Goal: Information Seeking & Learning: Learn about a topic

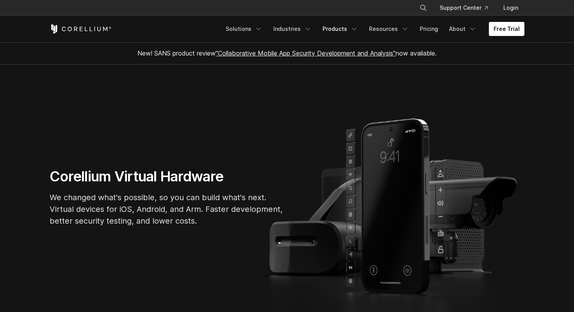
click at [348, 28] on link "Products" at bounding box center [340, 29] width 45 height 14
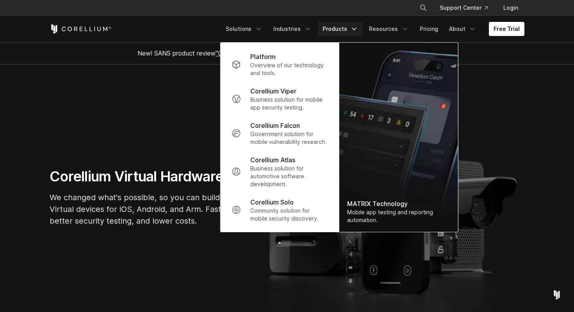
click at [357, 28] on icon "Navigation Menu" at bounding box center [354, 29] width 8 height 8
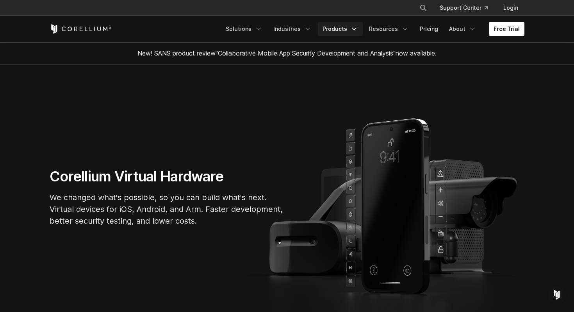
click at [362, 28] on link "Products" at bounding box center [340, 29] width 45 height 14
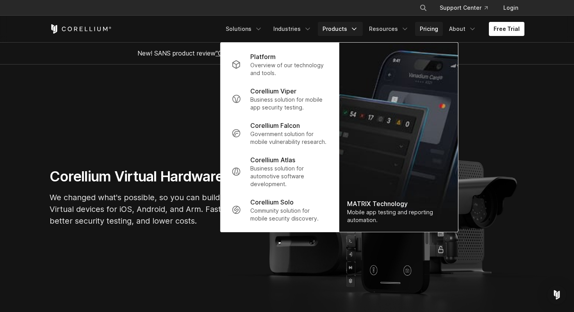
click at [431, 30] on link "Pricing" at bounding box center [429, 29] width 28 height 14
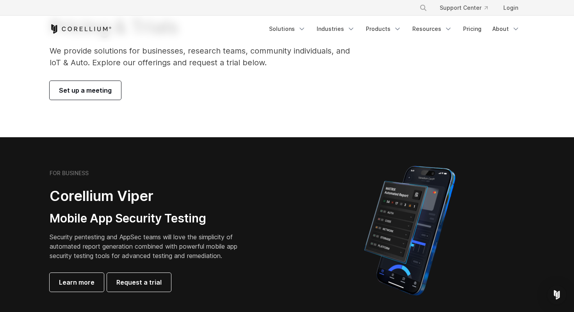
scroll to position [62, 0]
